Goal: Transaction & Acquisition: Purchase product/service

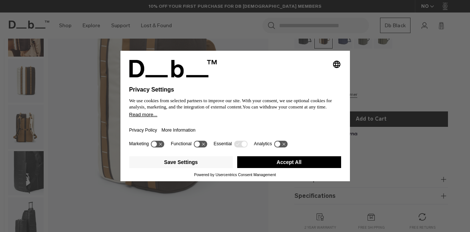
click at [304, 164] on button "Accept All" at bounding box center [289, 162] width 104 height 12
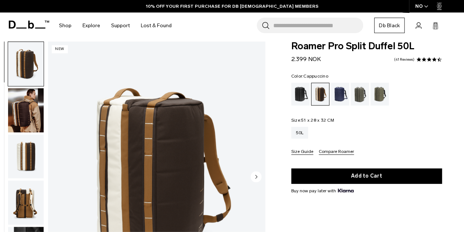
scroll to position [55, 0]
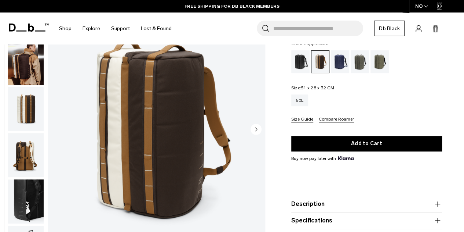
click at [256, 127] on circle "Next slide" at bounding box center [256, 128] width 11 height 11
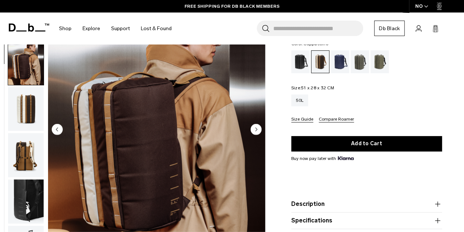
scroll to position [46, 0]
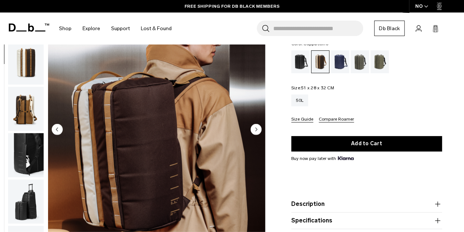
click at [256, 127] on circle "Next slide" at bounding box center [256, 128] width 11 height 11
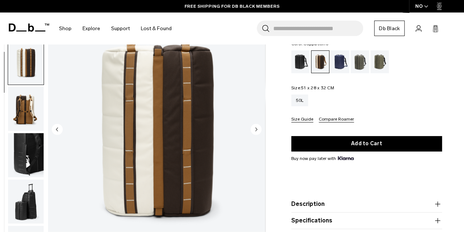
scroll to position [93, 0]
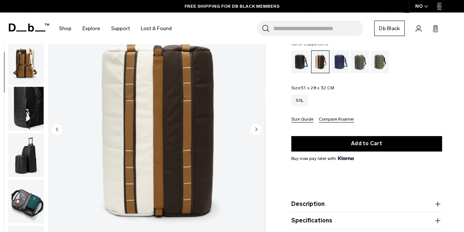
click at [256, 127] on circle "Next slide" at bounding box center [256, 128] width 11 height 11
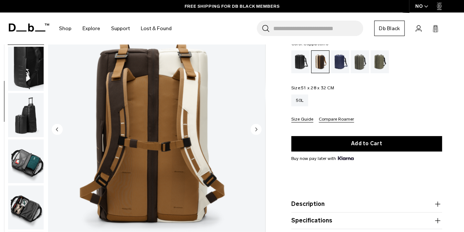
scroll to position [139, 0]
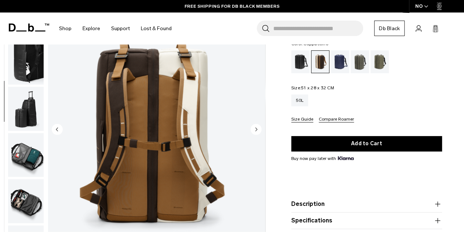
click at [256, 127] on circle "Next slide" at bounding box center [256, 128] width 11 height 11
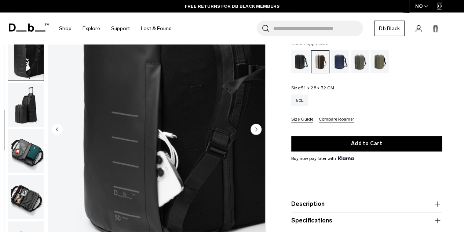
click at [256, 127] on circle "Next slide" at bounding box center [256, 128] width 11 height 11
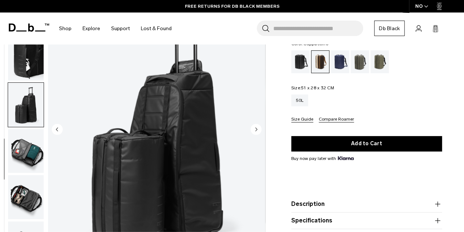
click at [256, 127] on circle "Next slide" at bounding box center [256, 128] width 11 height 11
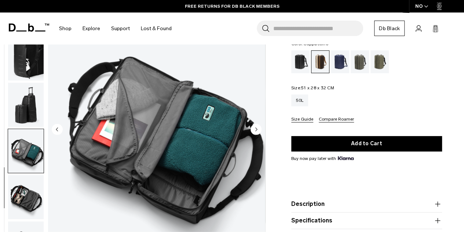
click at [256, 127] on circle "Next slide" at bounding box center [256, 128] width 11 height 11
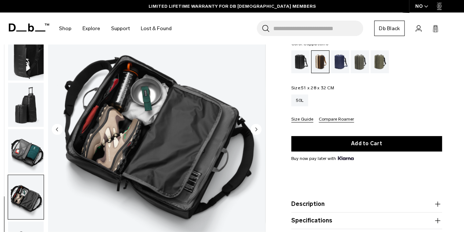
click at [256, 127] on circle "Next slide" at bounding box center [256, 128] width 11 height 11
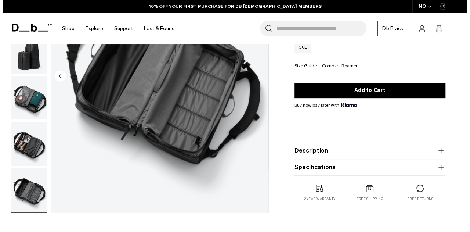
scroll to position [0, 0]
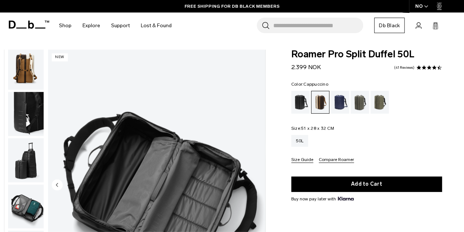
click at [424, 7] on div "NO" at bounding box center [422, 6] width 26 height 12
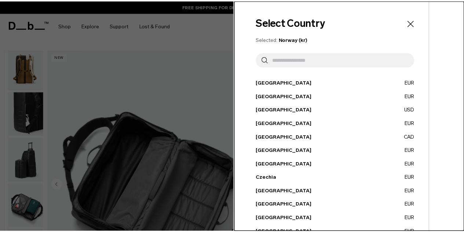
scroll to position [140, 0]
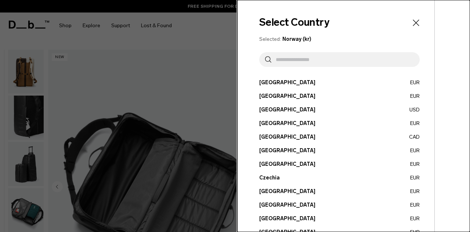
click at [413, 23] on icon "Close" at bounding box center [416, 22] width 6 height 6
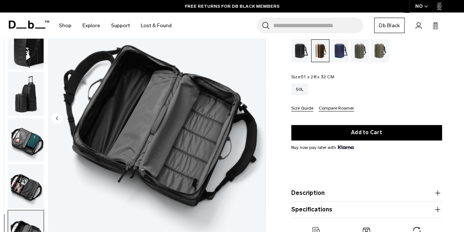
scroll to position [0, 0]
